Goal: Use online tool/utility: Utilize a website feature to perform a specific function

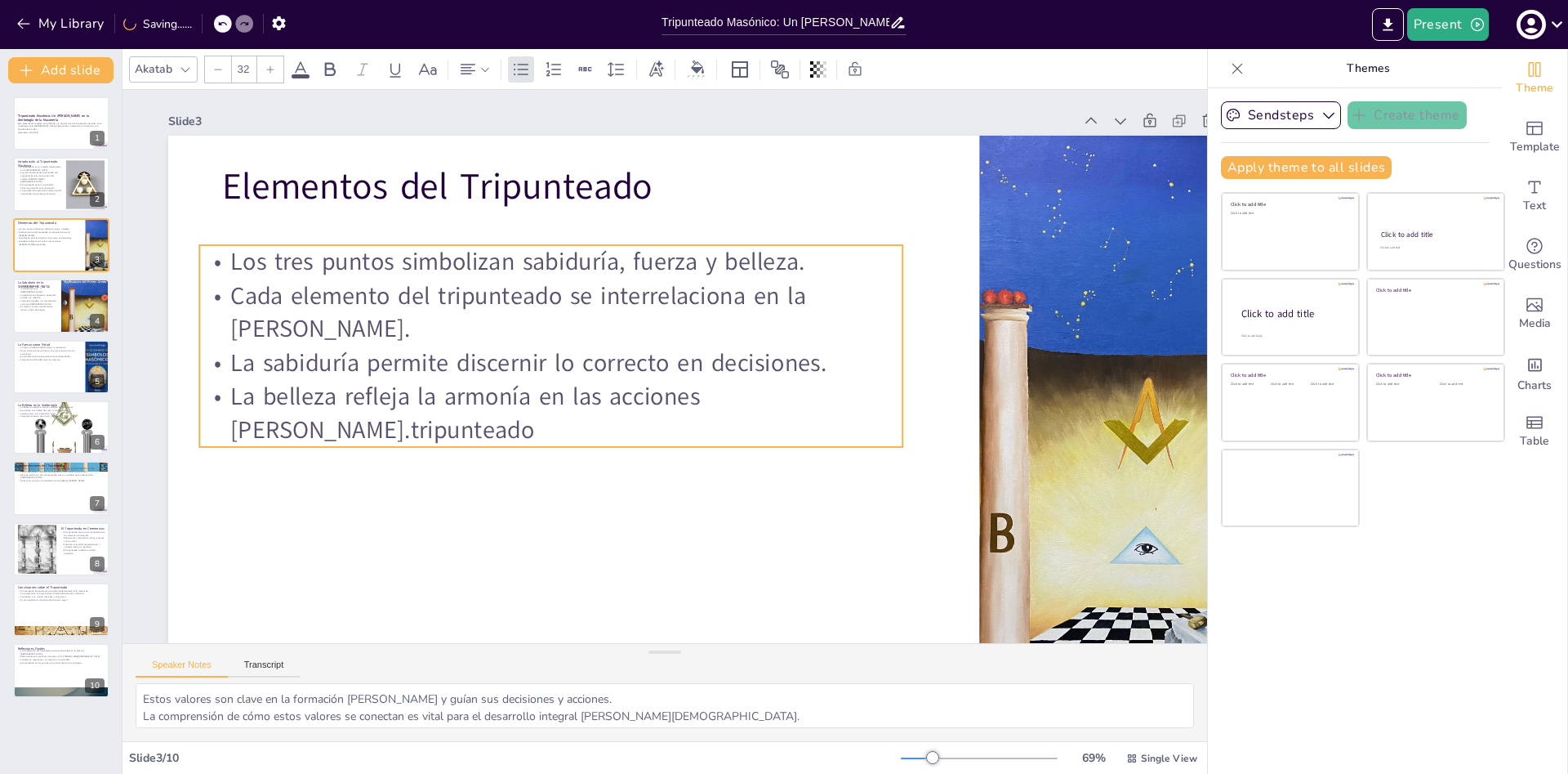
drag, startPoint x: 448, startPoint y: 403, endPoint x: 435, endPoint y: 428, distance: 28.2
click at [435, 428] on p "La belleza refleja la armonía en las acciones [PERSON_NAME].tripunteado" at bounding box center [550, 413] width 703 height 67
click at [264, 295] on p "Cada elemento del tripunteado se interrelaciona en la [PERSON_NAME]." at bounding box center [549, 312] width 703 height 67
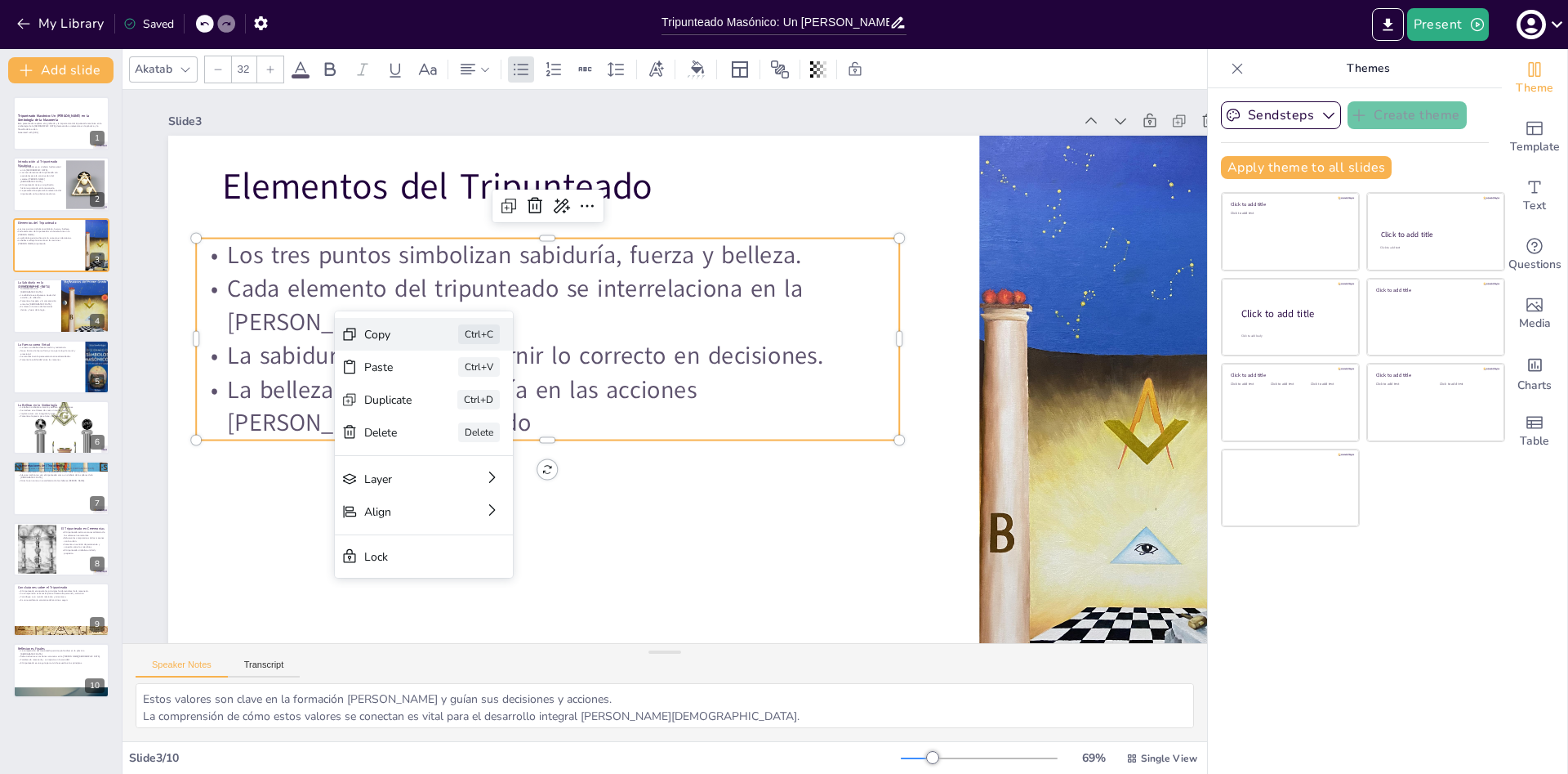
click at [373, 339] on div "Copy" at bounding box center [388, 334] width 48 height 16
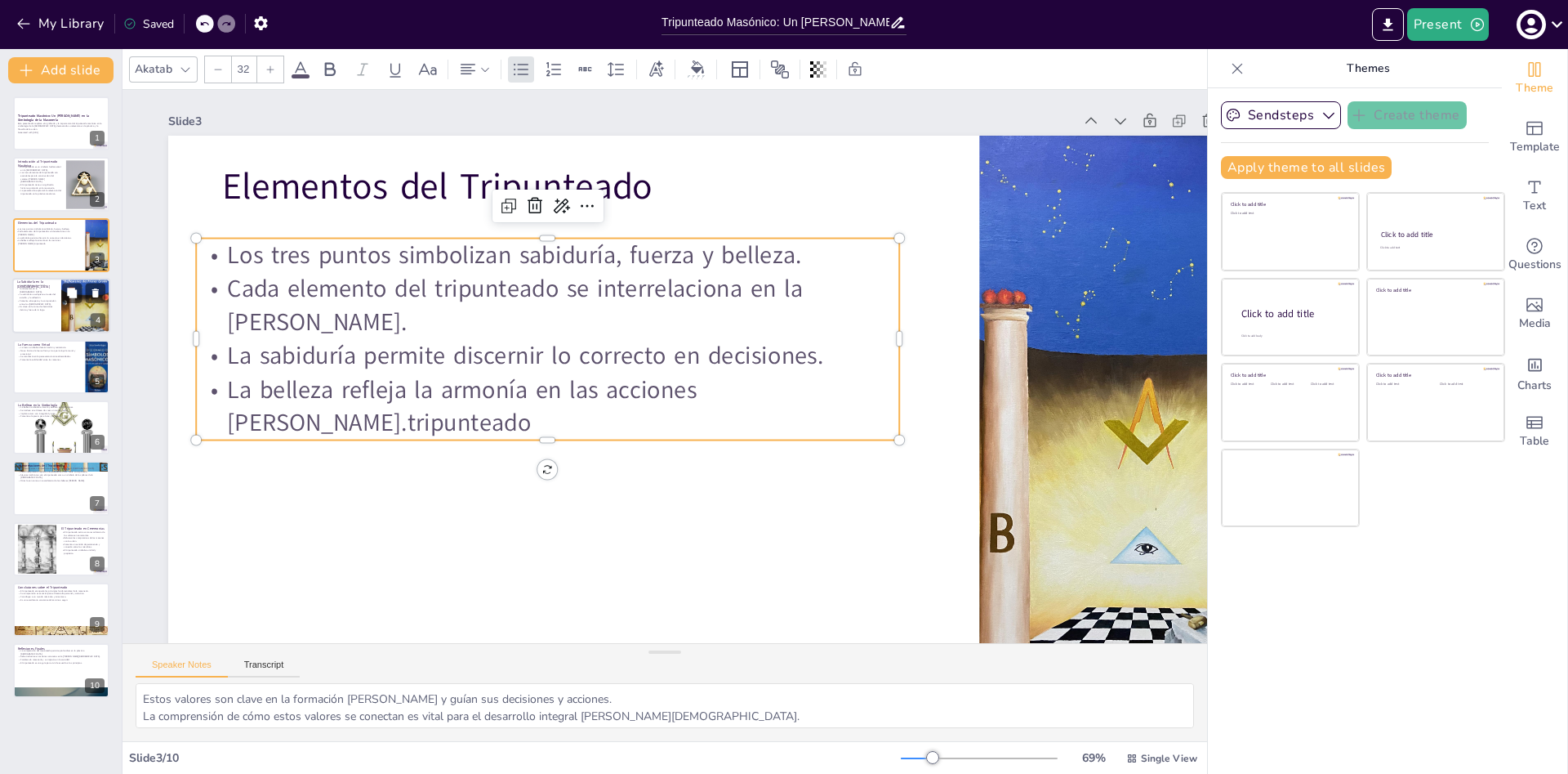
click at [53, 296] on p "La sabiduría se adquiere a través del estudio y la reflexión." at bounding box center [37, 296] width 39 height 6
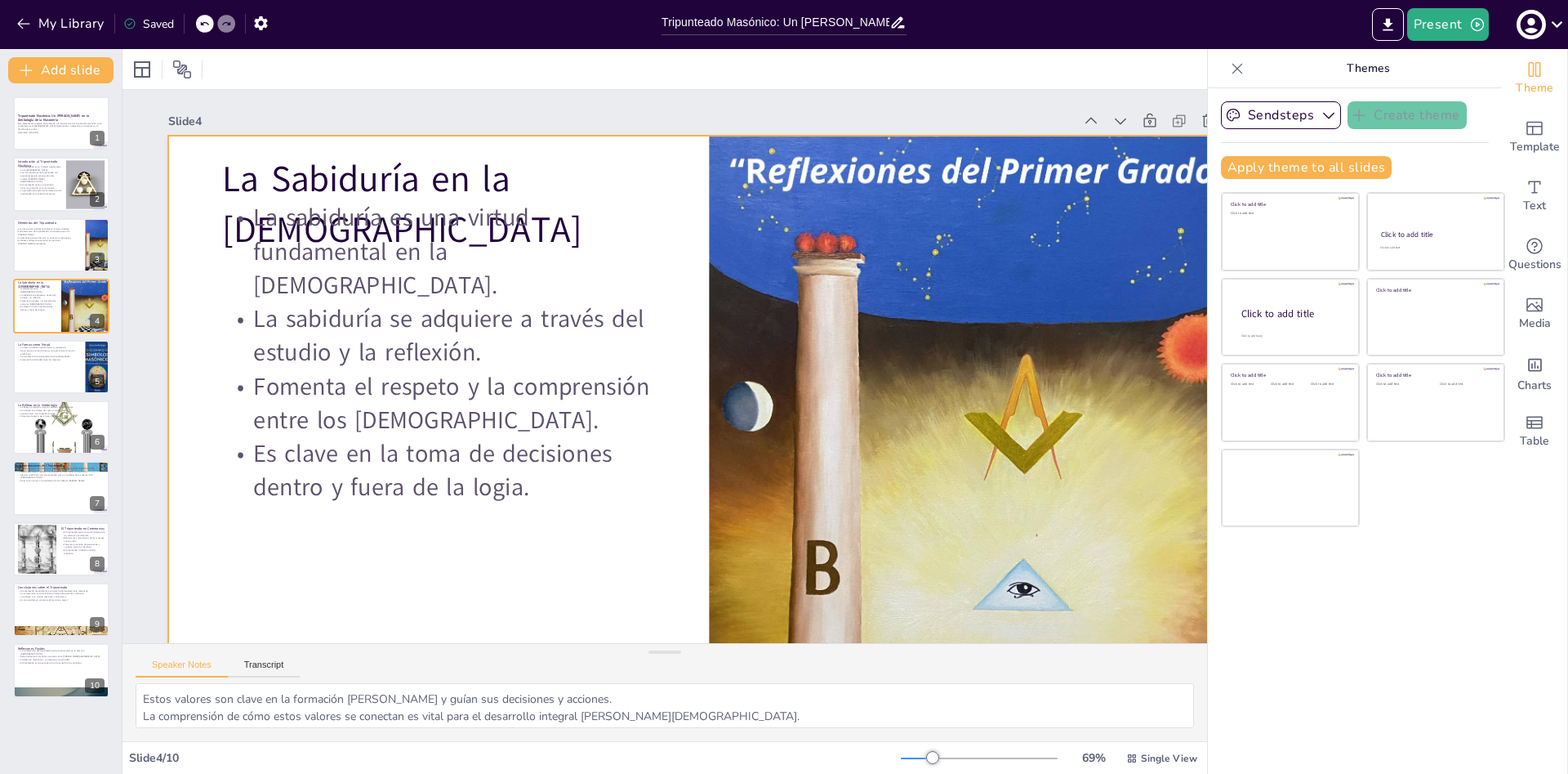
click at [531, 614] on div at bounding box center [709, 440] width 1081 height 609
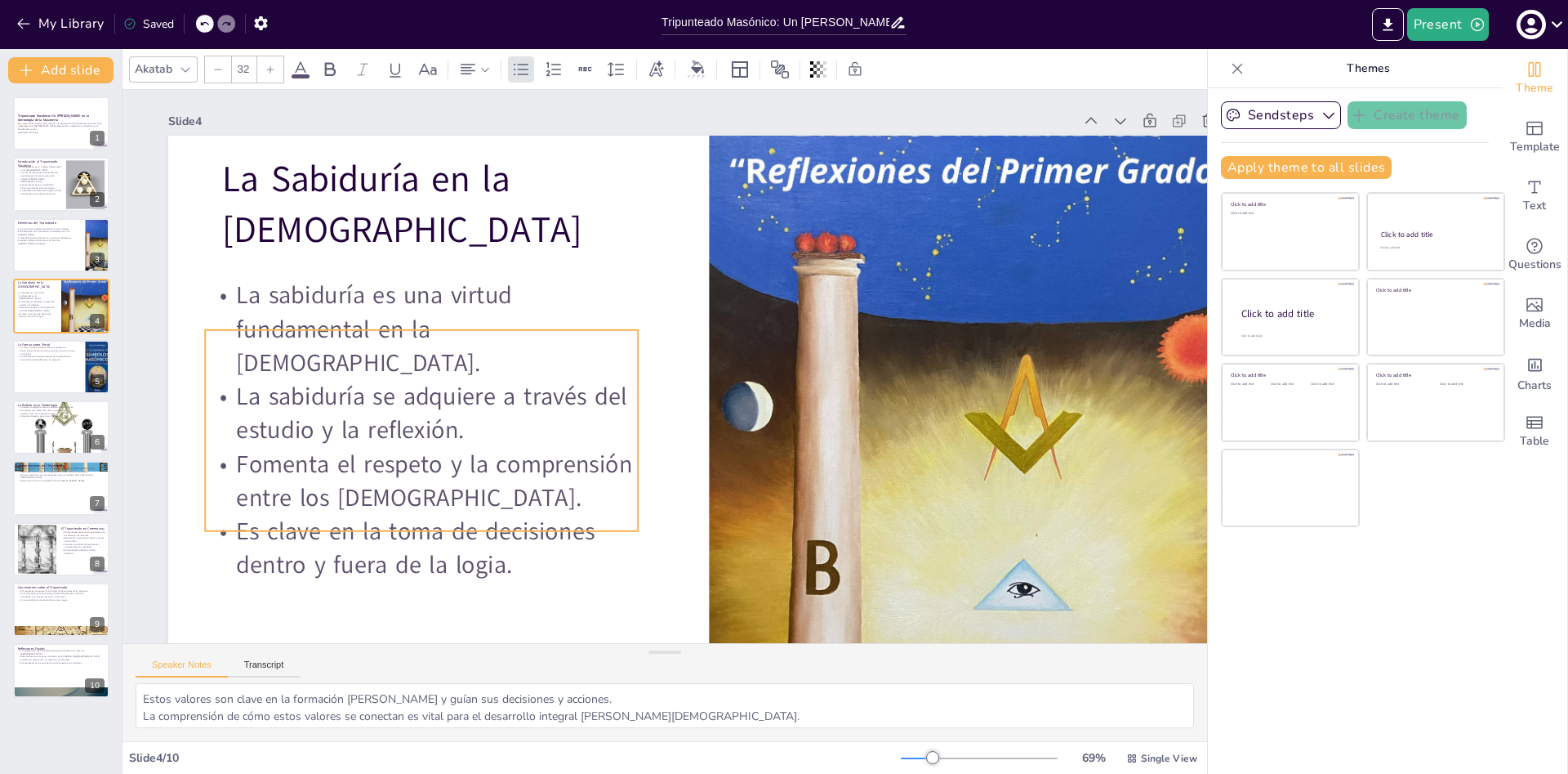
drag, startPoint x: 444, startPoint y: 252, endPoint x: 427, endPoint y: 330, distance: 79.8
click at [427, 330] on p "La sabiduría es una virtud fundamental en la [DEMOGRAPHIC_DATA]." at bounding box center [421, 329] width 433 height 101
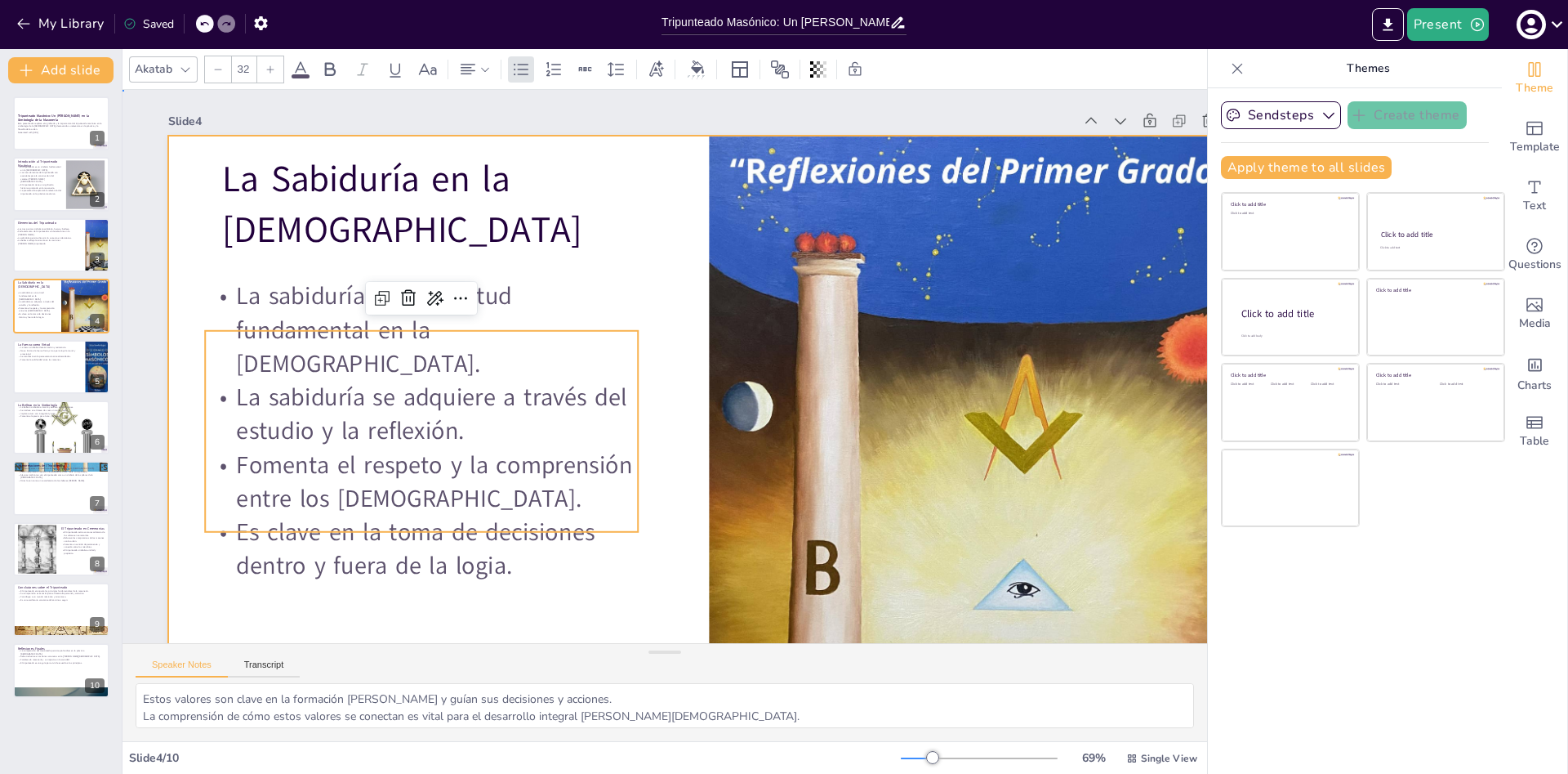
click at [552, 296] on div at bounding box center [709, 440] width 1081 height 609
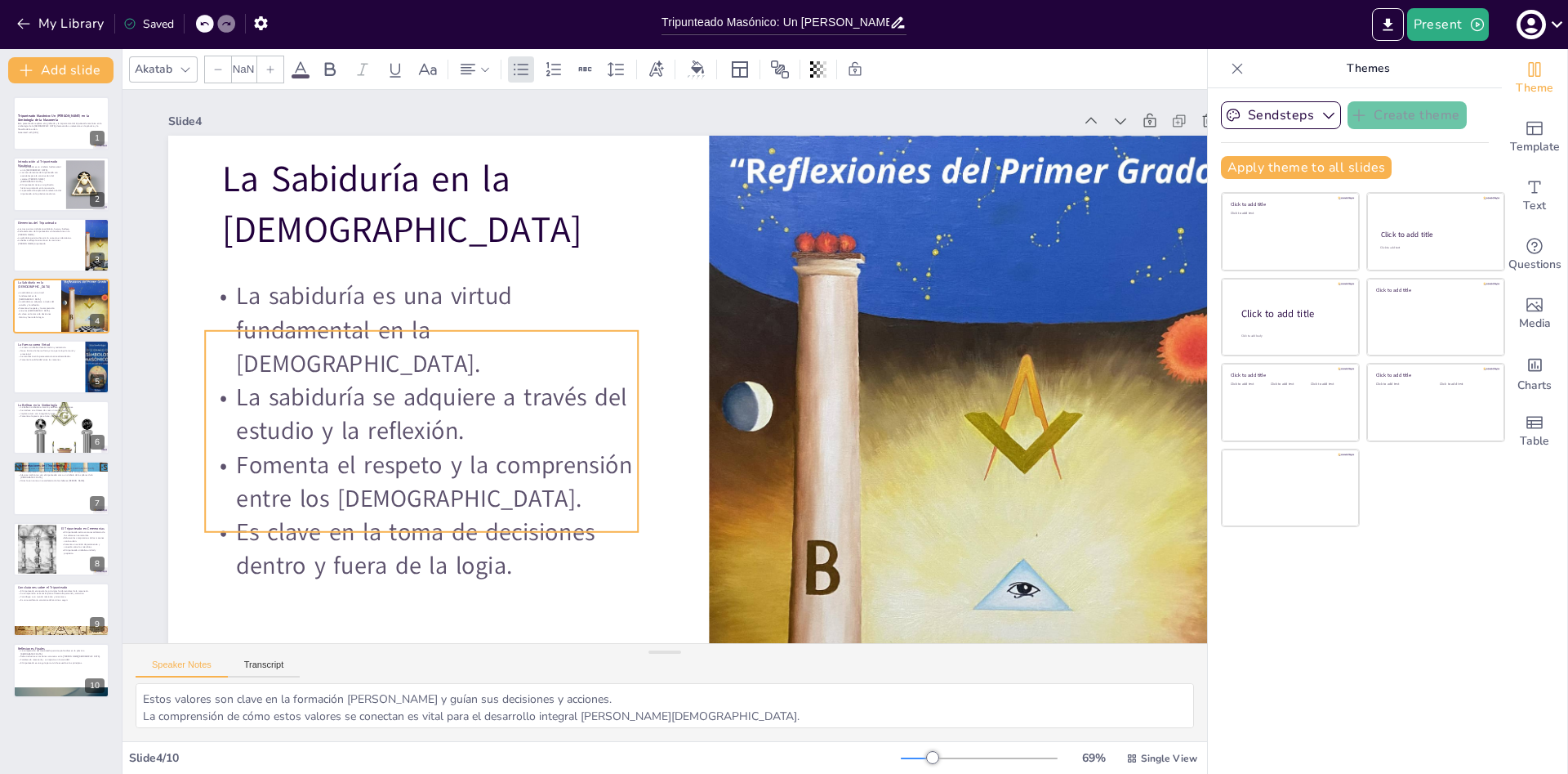
type input "32"
click at [228, 302] on p "La sabiduría es una virtud fundamental en la [DEMOGRAPHIC_DATA]." at bounding box center [421, 329] width 433 height 101
click at [65, 359] on button at bounding box center [72, 354] width 20 height 20
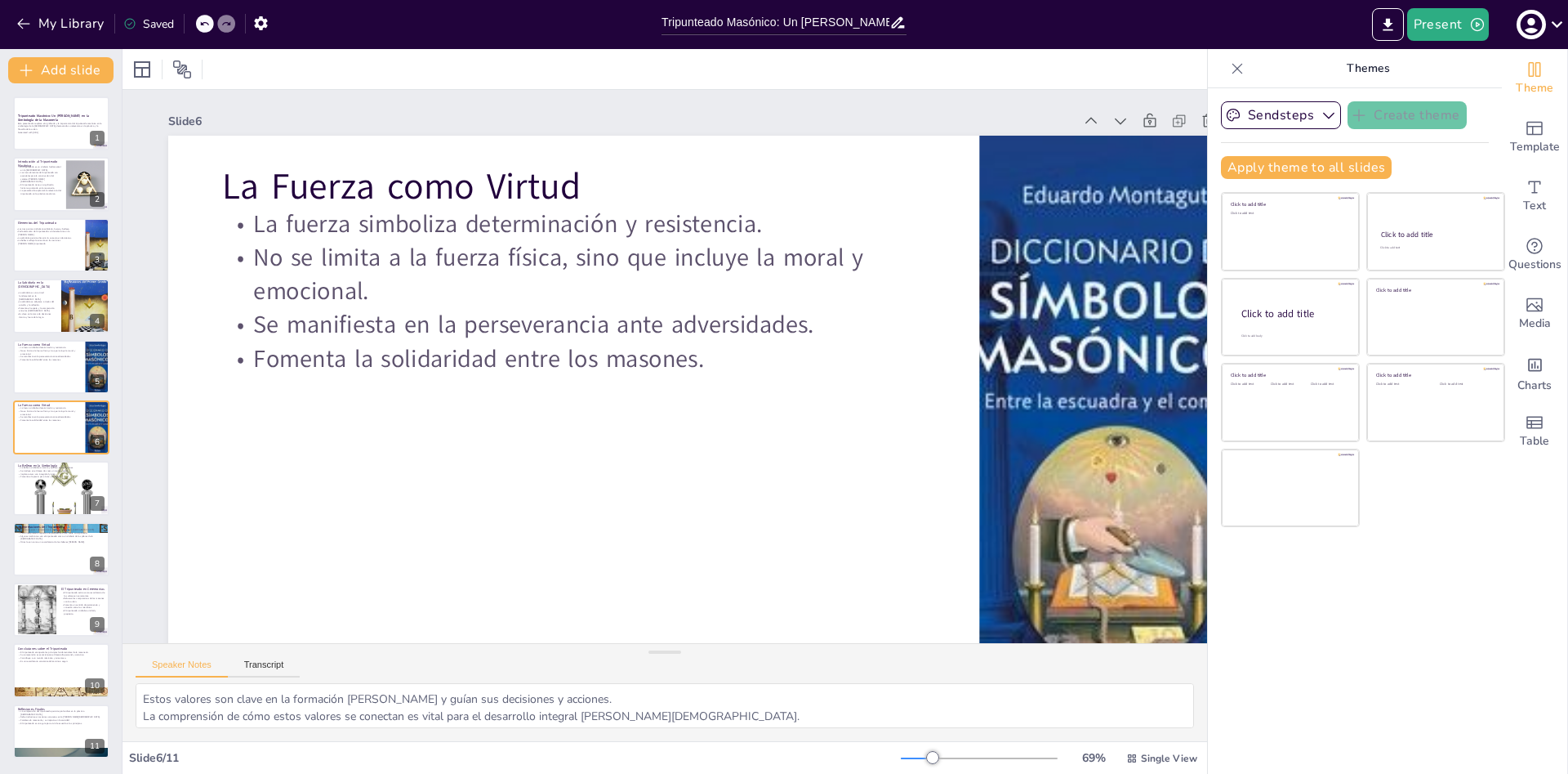
scroll to position [73, 0]
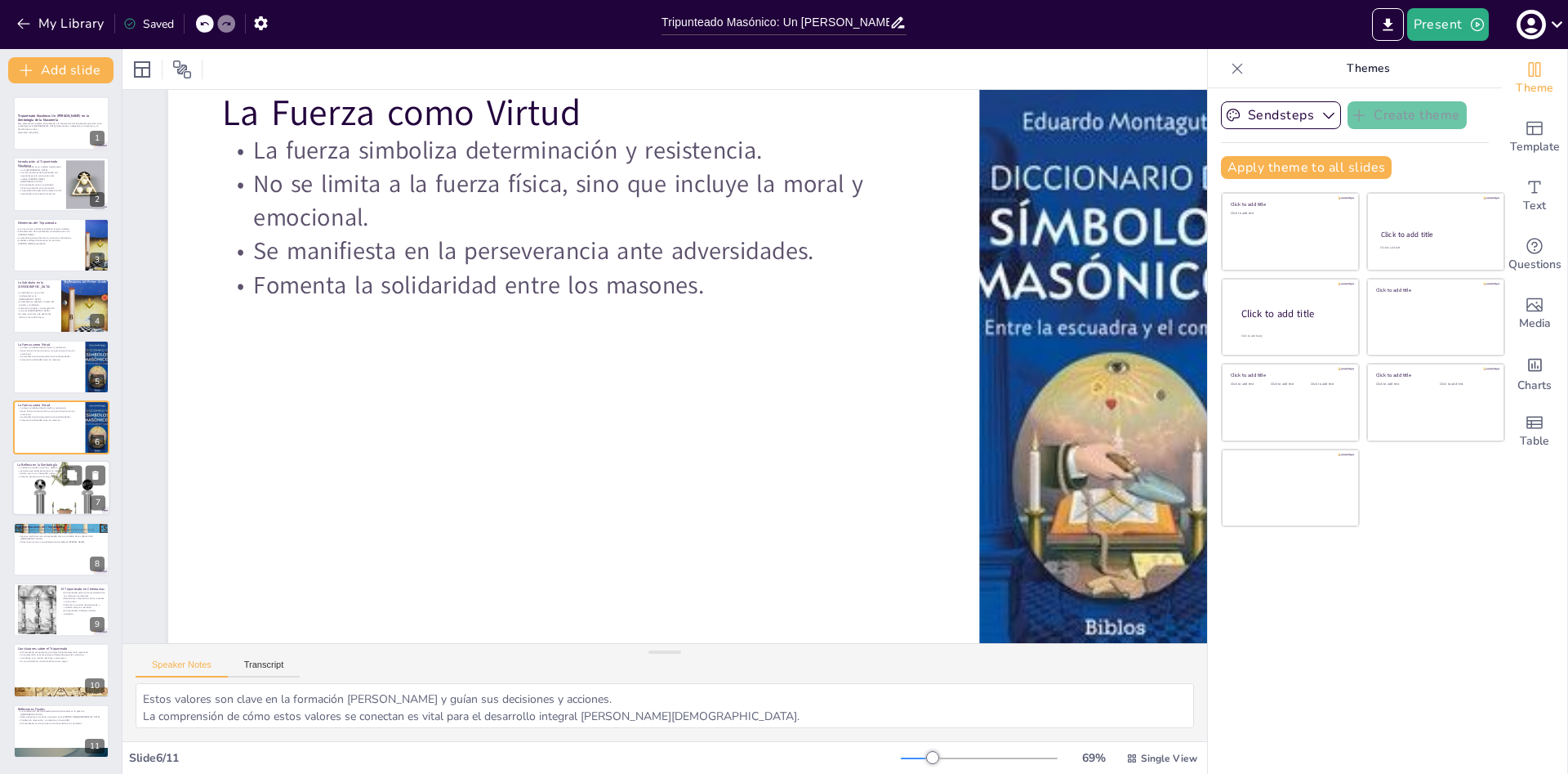
click at [72, 505] on div at bounding box center [62, 488] width 98 height 139
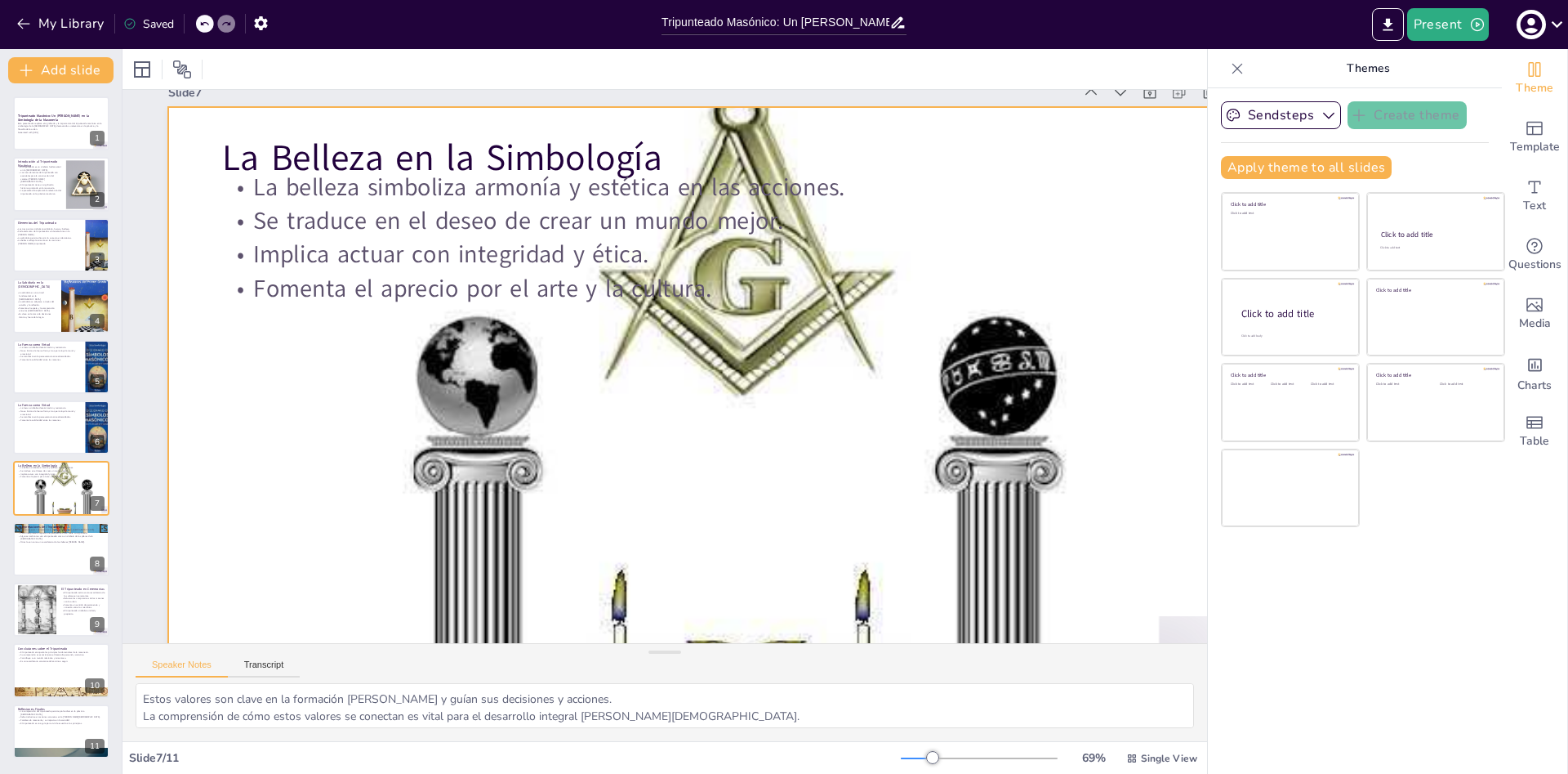
scroll to position [0, 0]
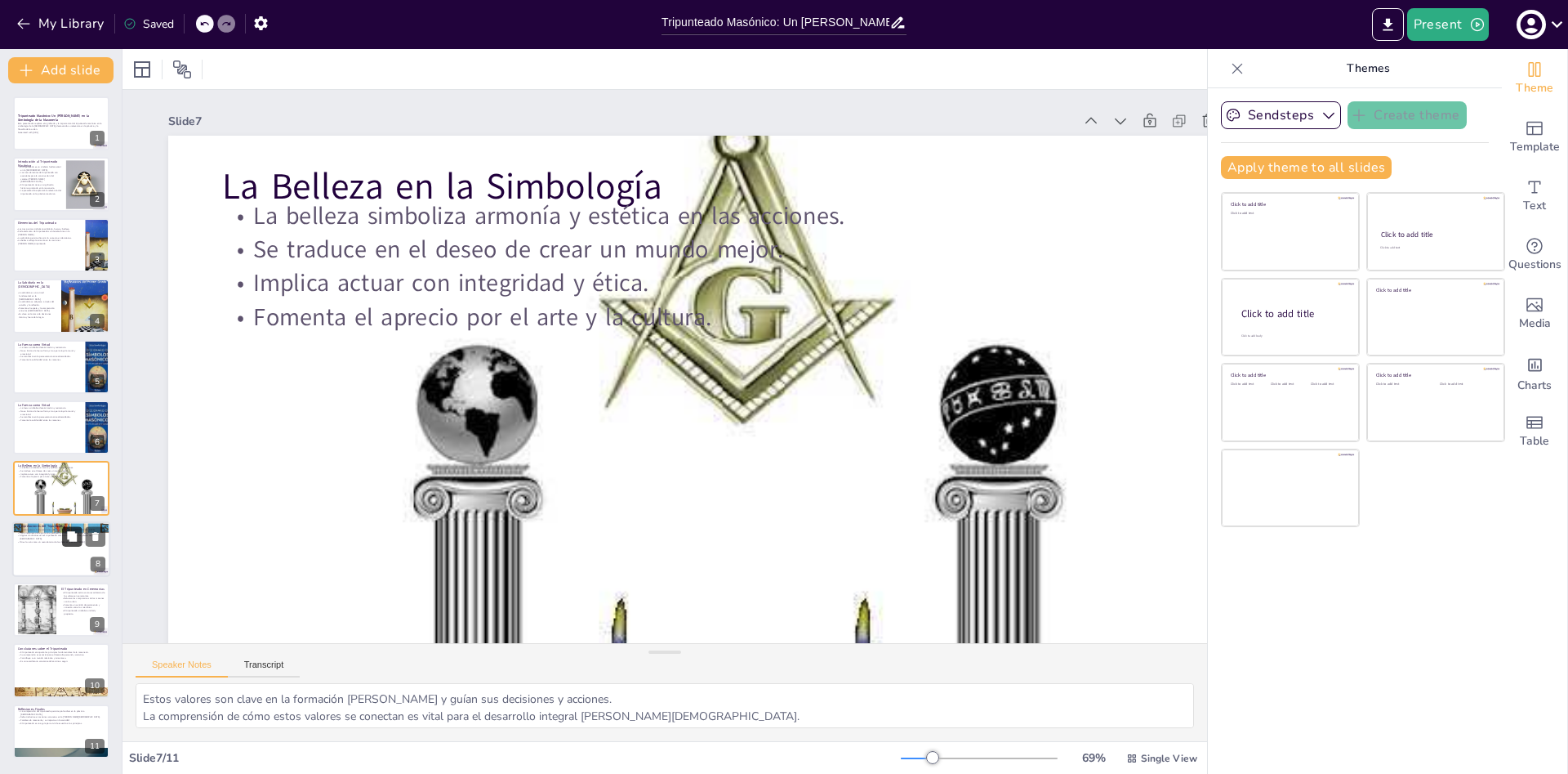
click at [63, 543] on button at bounding box center [72, 536] width 20 height 20
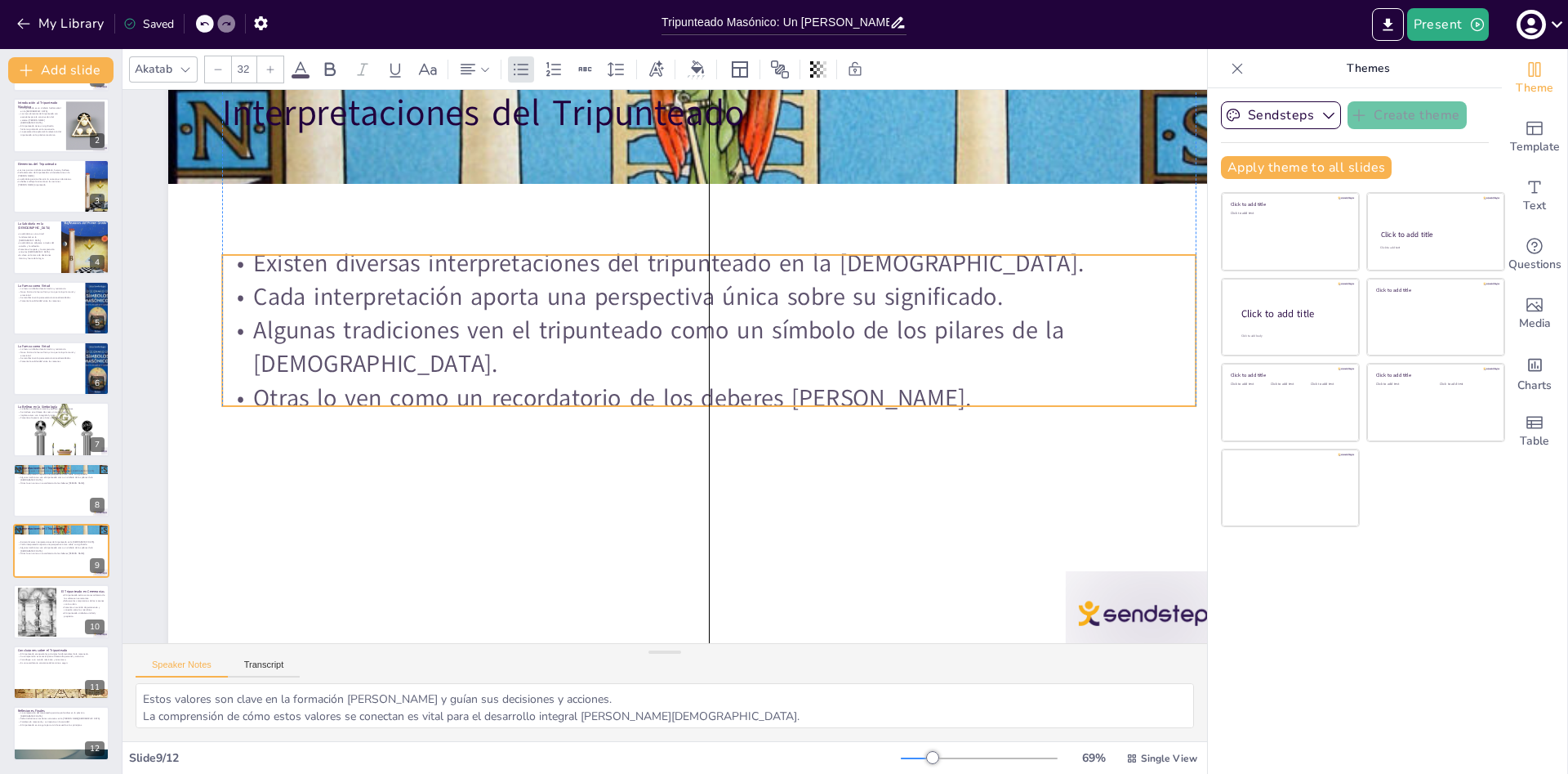
drag, startPoint x: 569, startPoint y: 284, endPoint x: 569, endPoint y: 397, distance: 113.0
click at [569, 397] on p "Otras lo ven como un recordatorio de los deberes [PERSON_NAME]." at bounding box center [709, 397] width 974 height 33
click at [65, 600] on button at bounding box center [72, 599] width 20 height 20
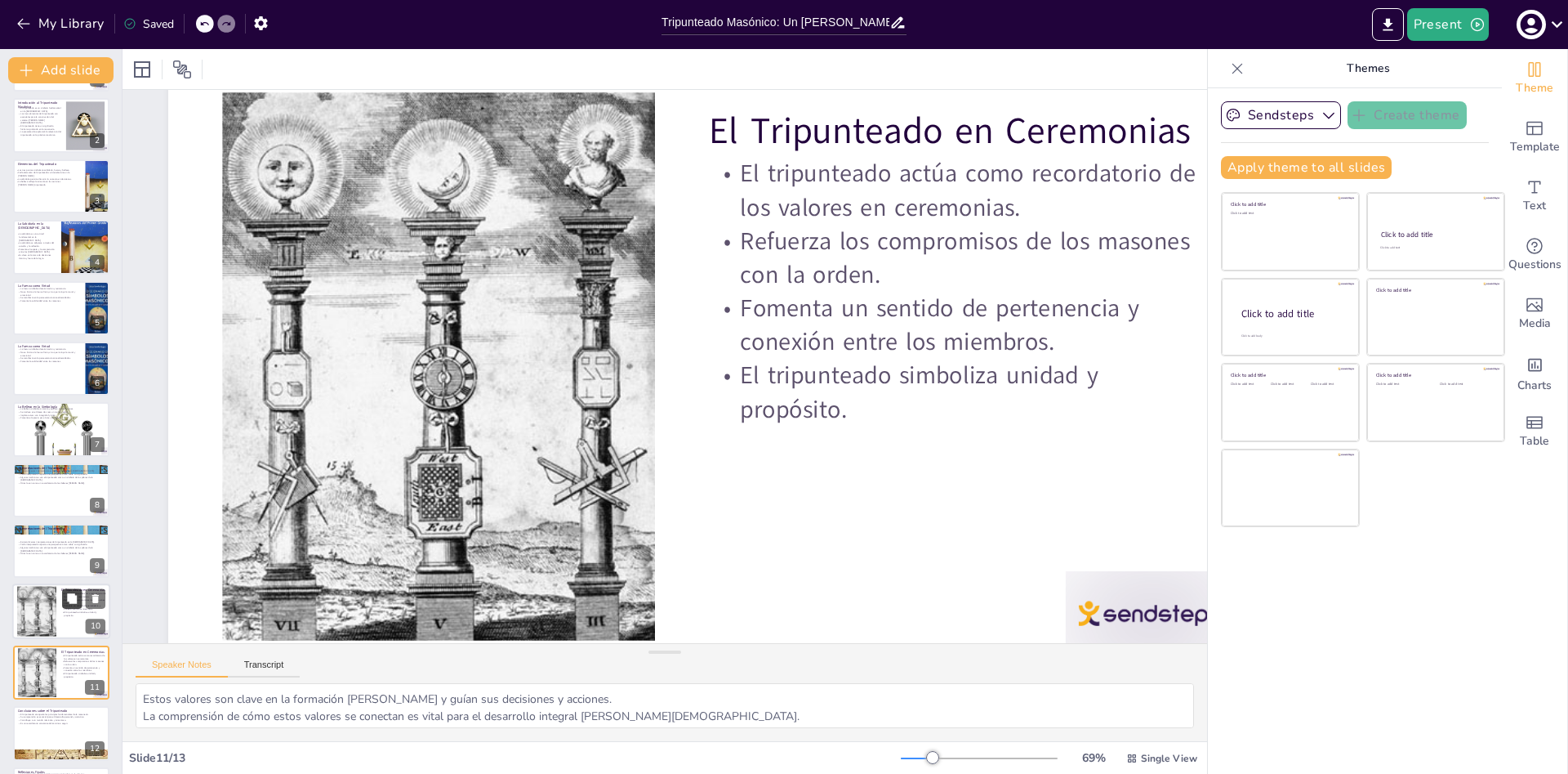
scroll to position [119, 0]
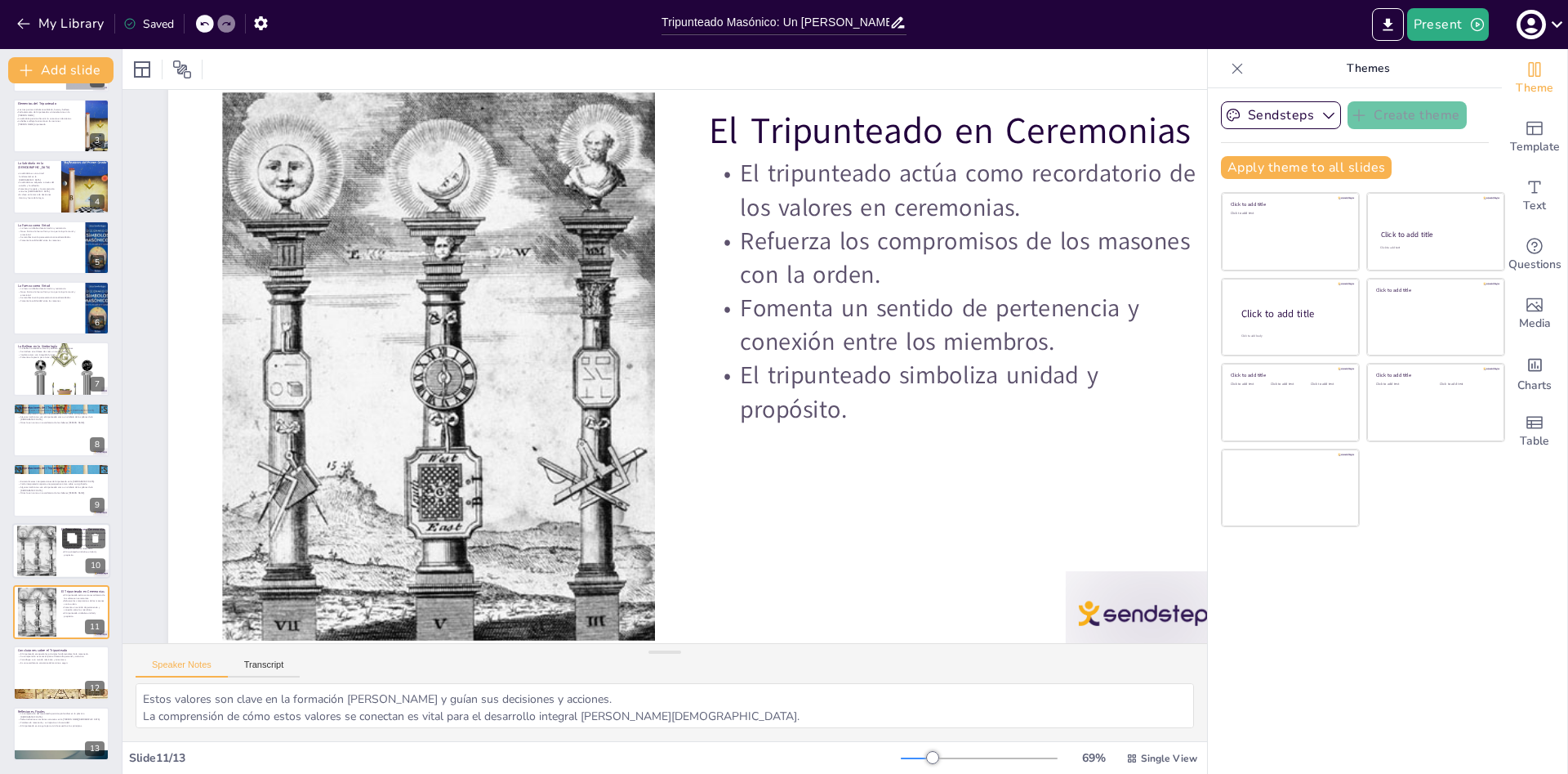
click at [65, 537] on button at bounding box center [72, 539] width 20 height 20
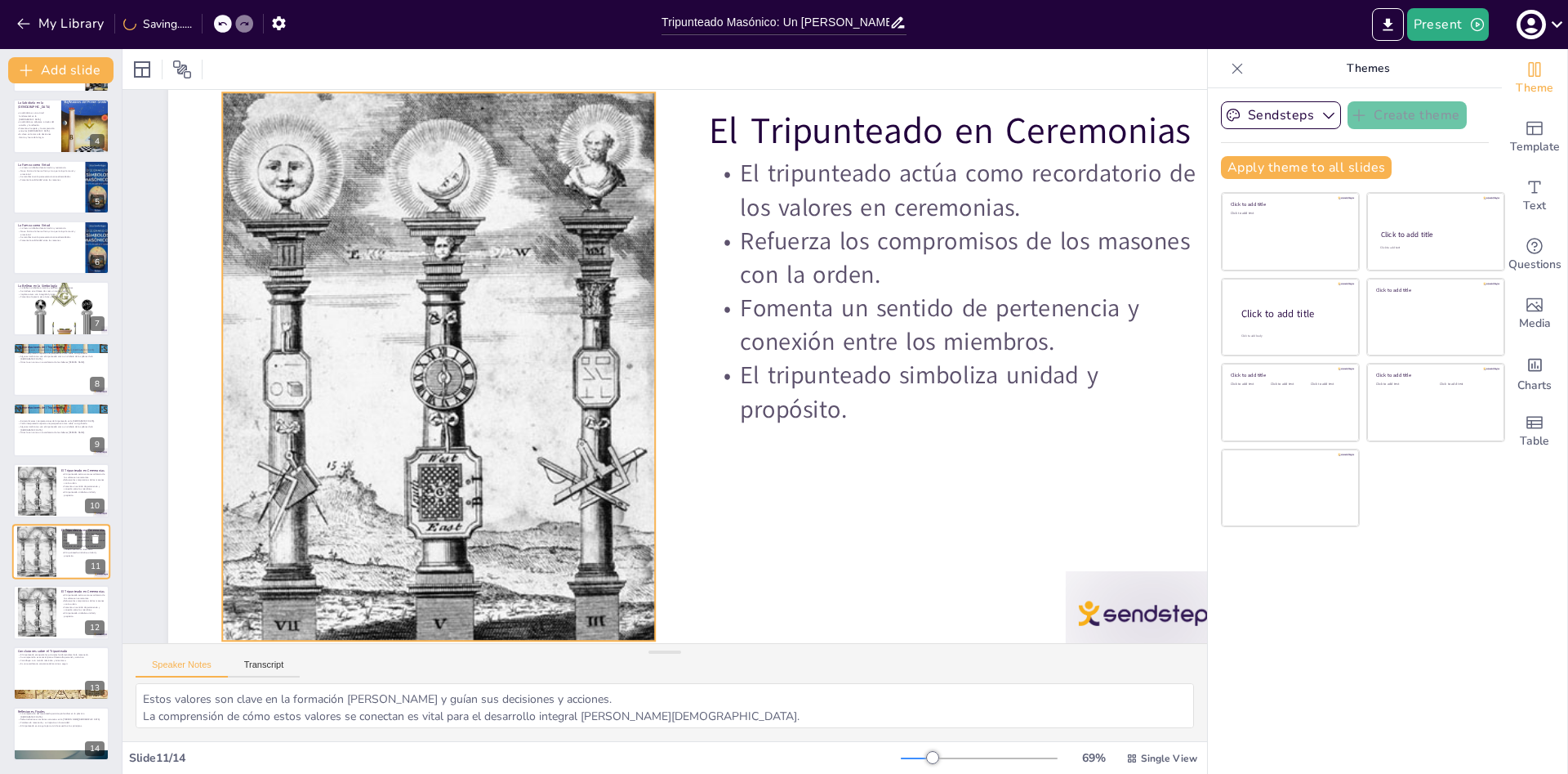
click at [49, 530] on div at bounding box center [37, 551] width 39 height 59
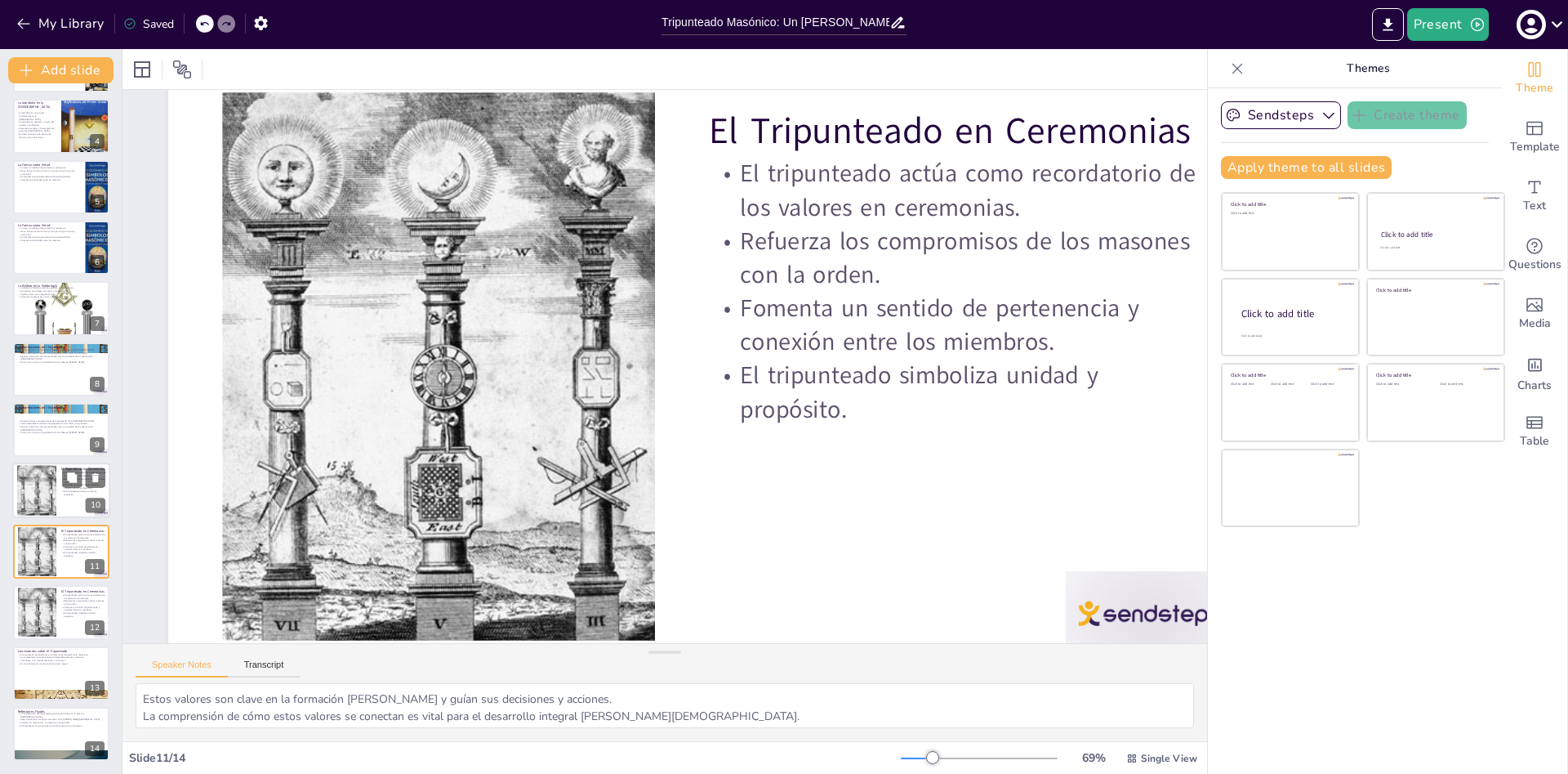
drag, startPoint x: 47, startPoint y: 551, endPoint x: 48, endPoint y: 511, distance: 40.0
click at [50, 548] on div at bounding box center [38, 552] width 38 height 58
click at [51, 490] on div at bounding box center [37, 490] width 39 height 59
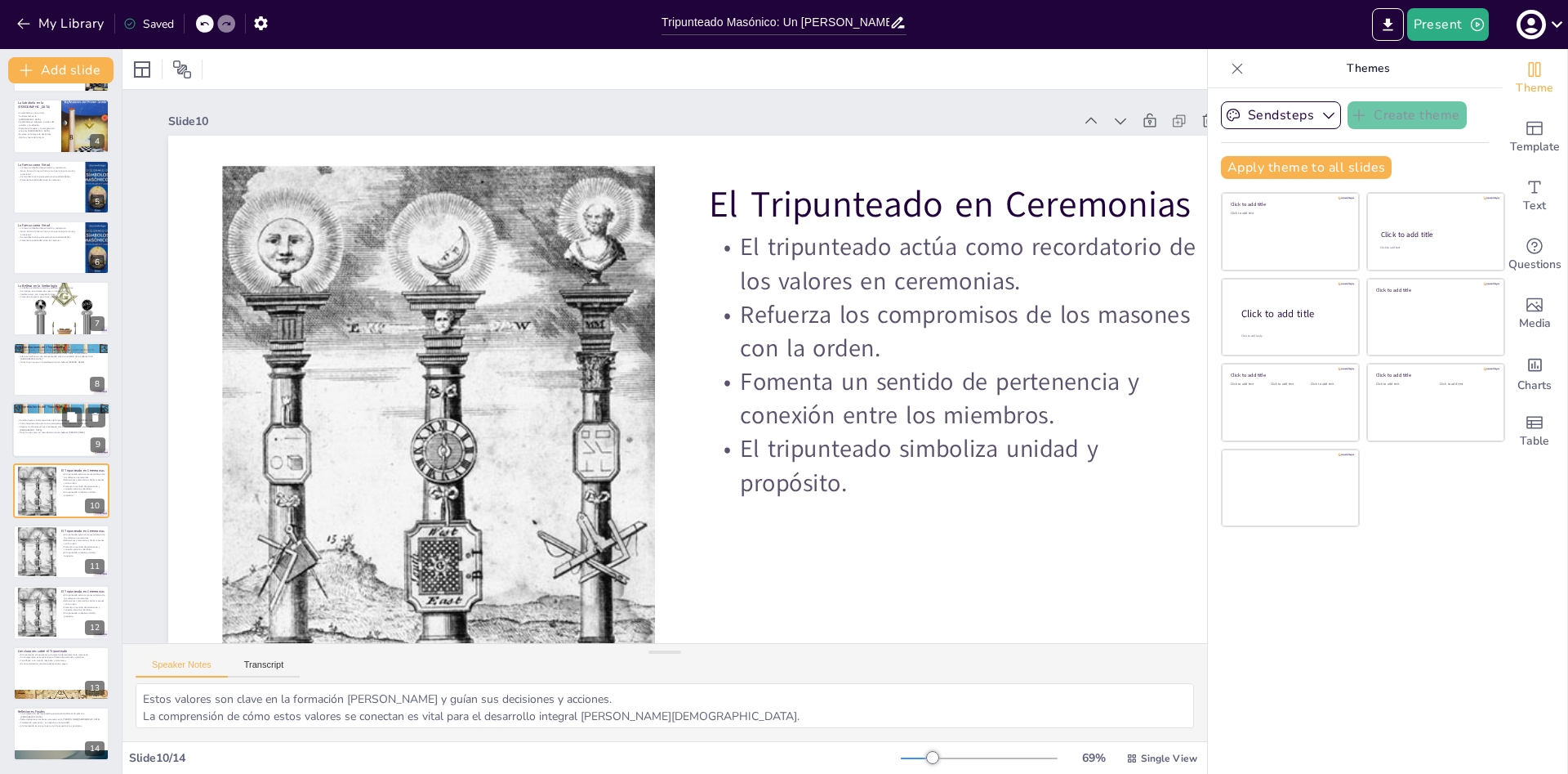
click at [46, 419] on div at bounding box center [62, 430] width 98 height 56
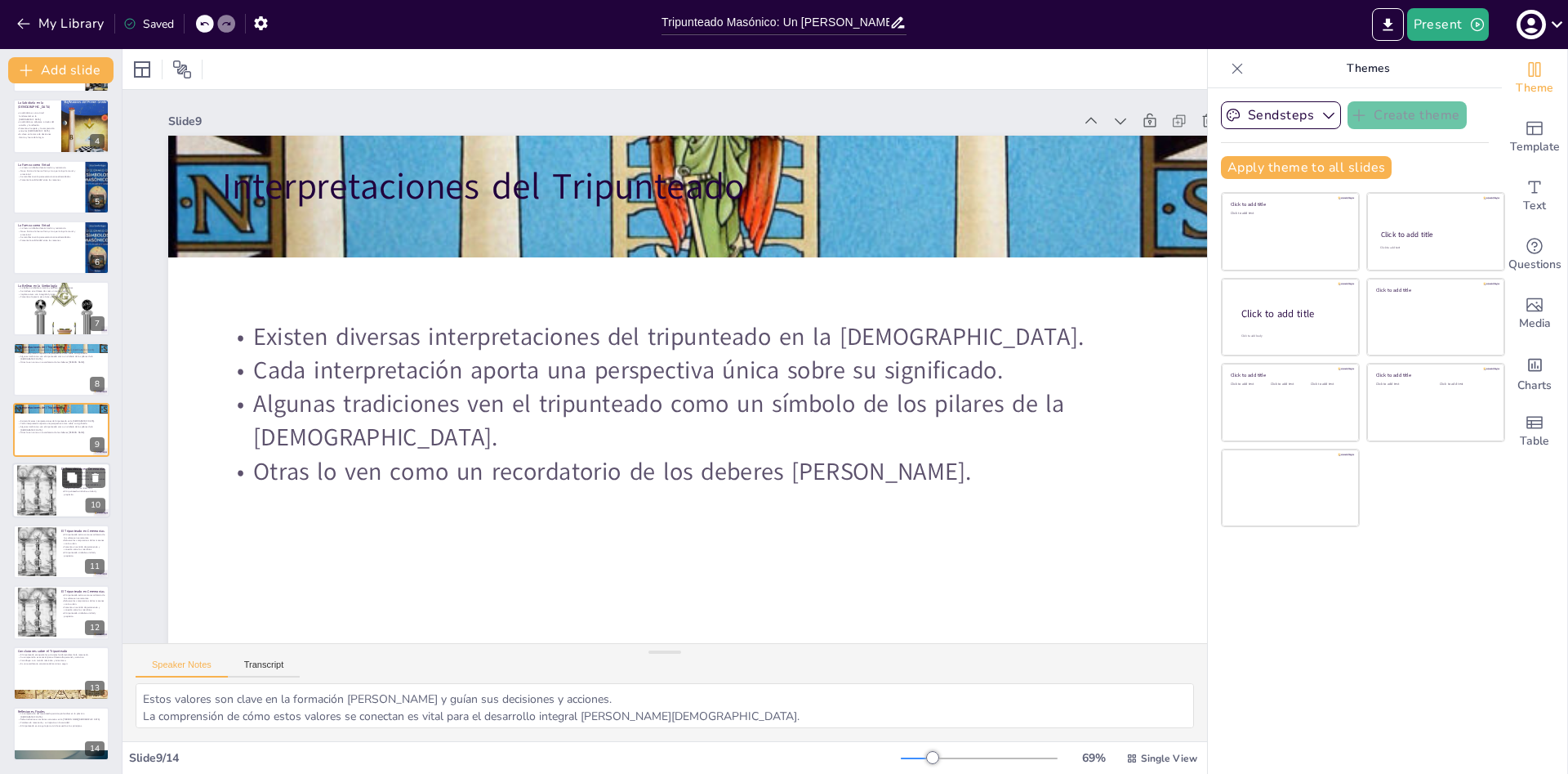
click at [66, 484] on button at bounding box center [72, 478] width 20 height 20
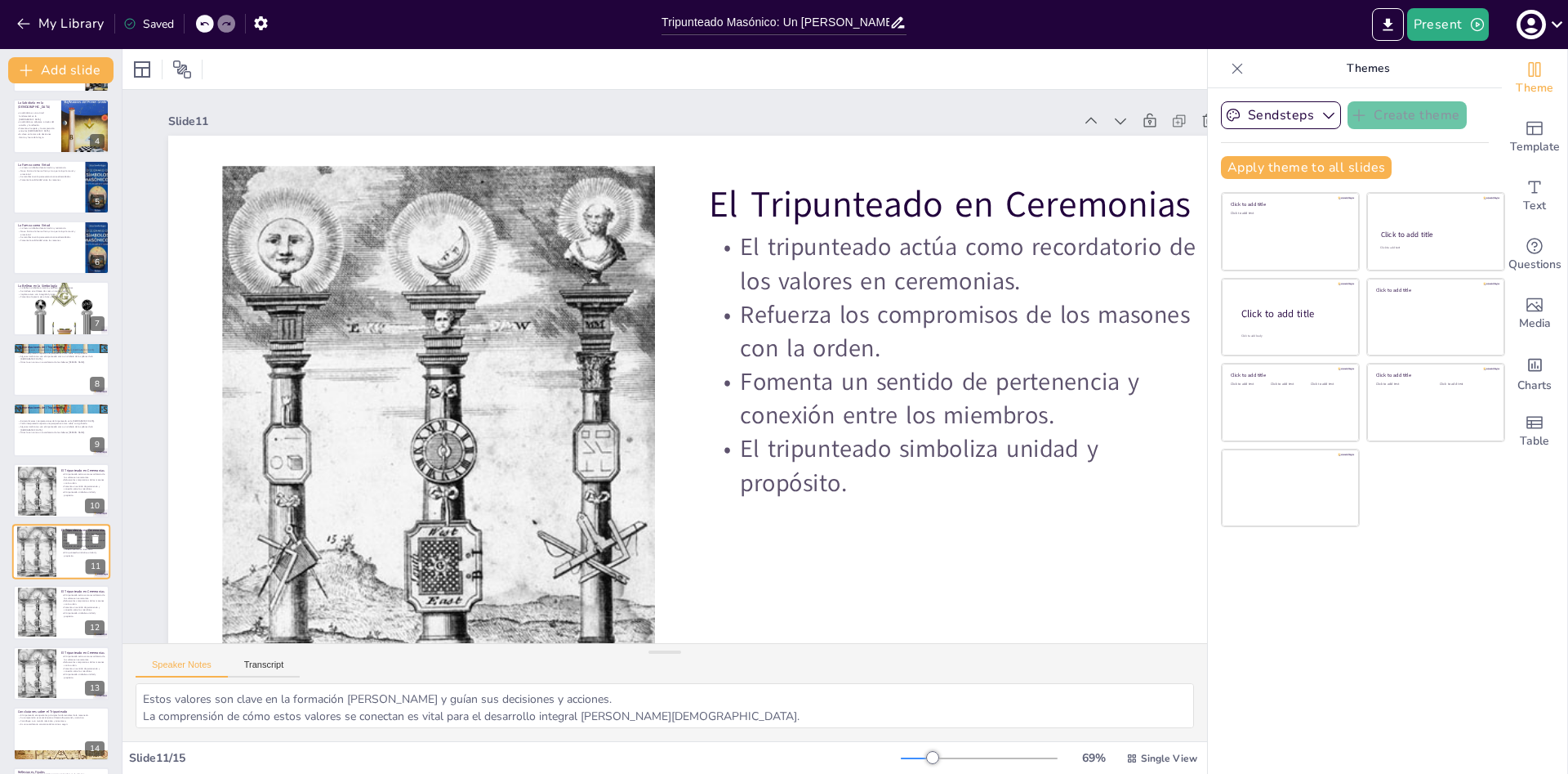
scroll to position [73, 0]
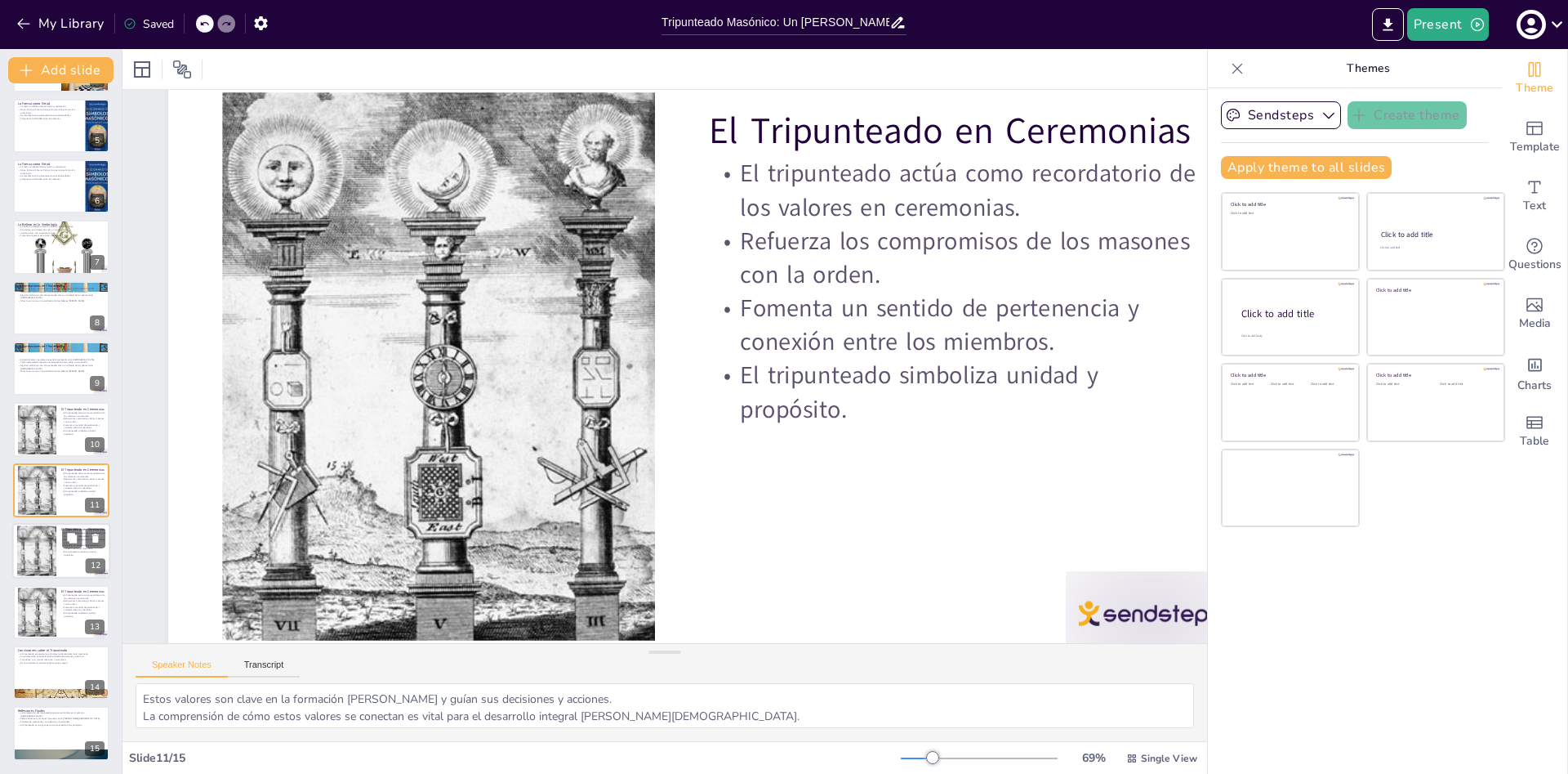
click at [56, 539] on div at bounding box center [37, 550] width 39 height 59
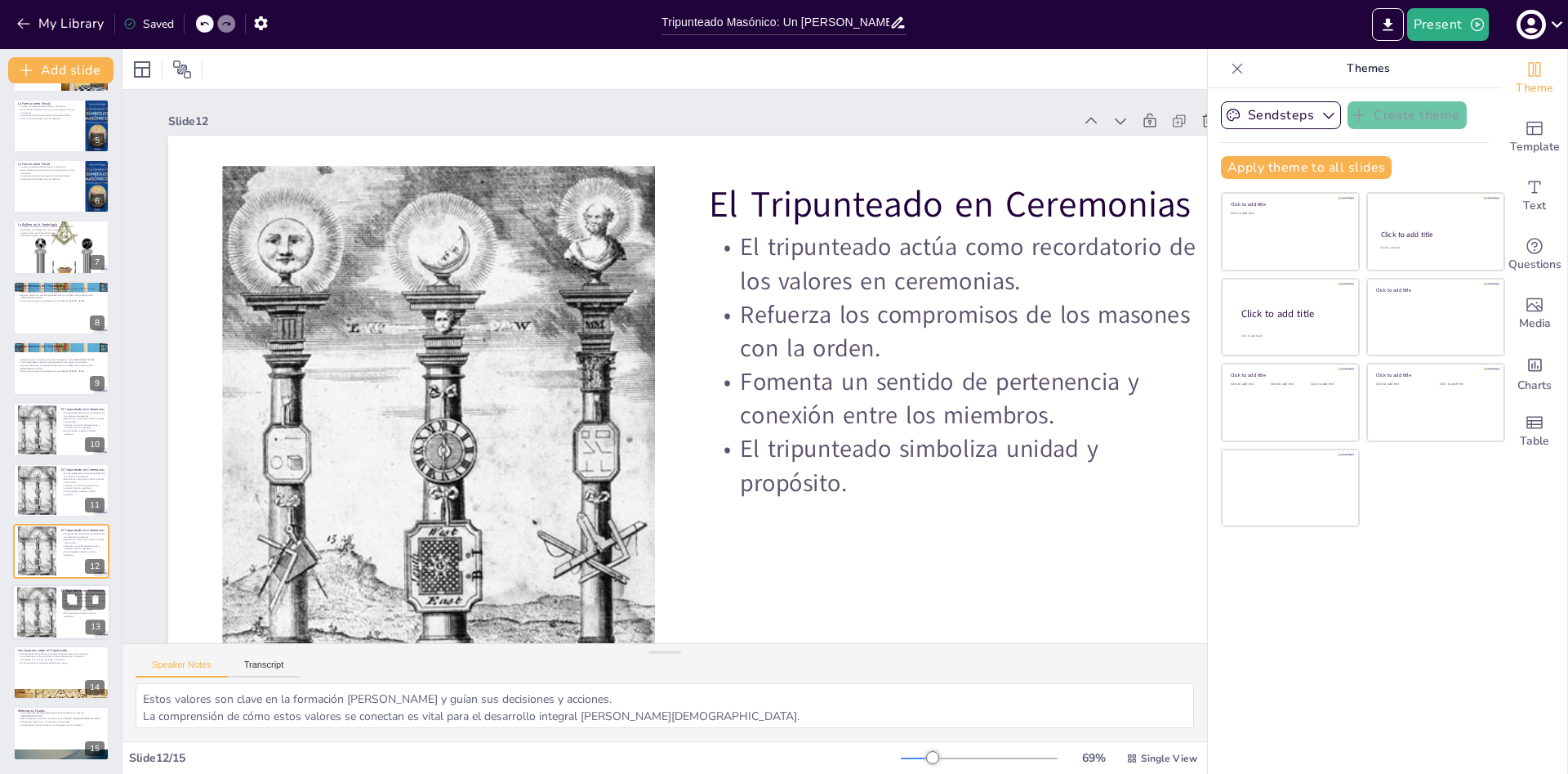
click at [62, 616] on p "El tripunteado simboliza unidad y propósito." at bounding box center [83, 614] width 44 height 6
